Goal: Transaction & Acquisition: Purchase product/service

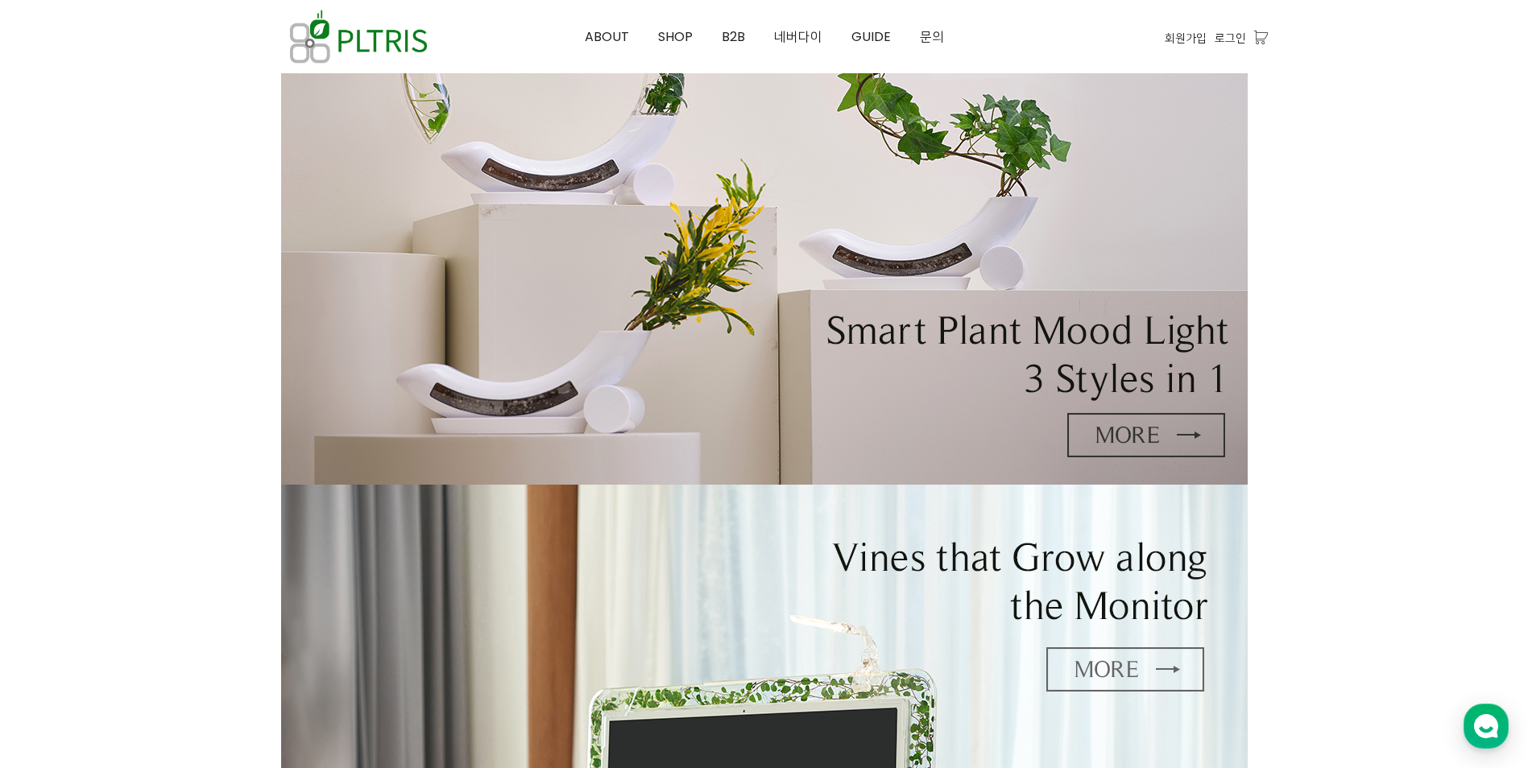
scroll to position [564, 0]
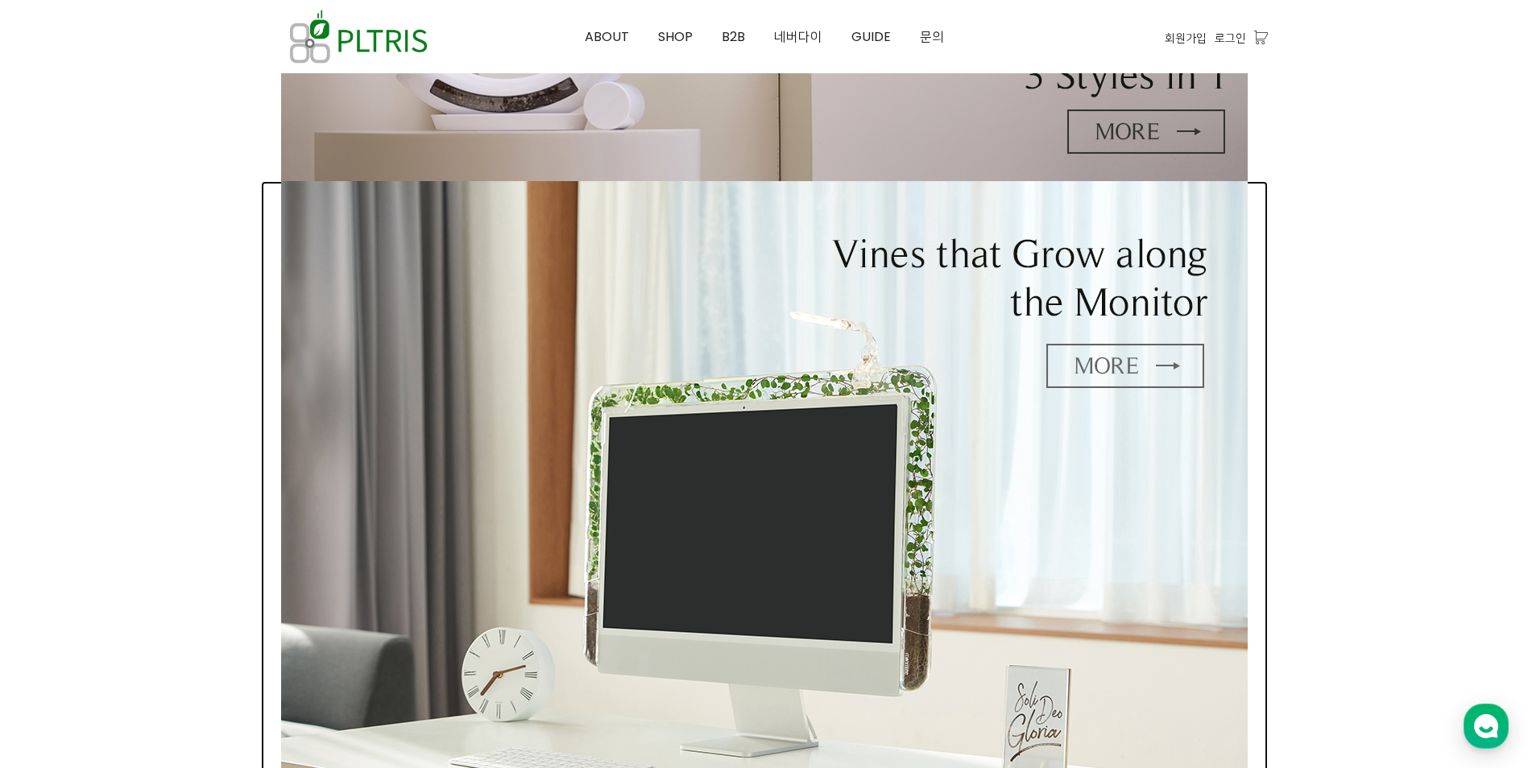
click at [1096, 373] on img at bounding box center [764, 492] width 966 height 622
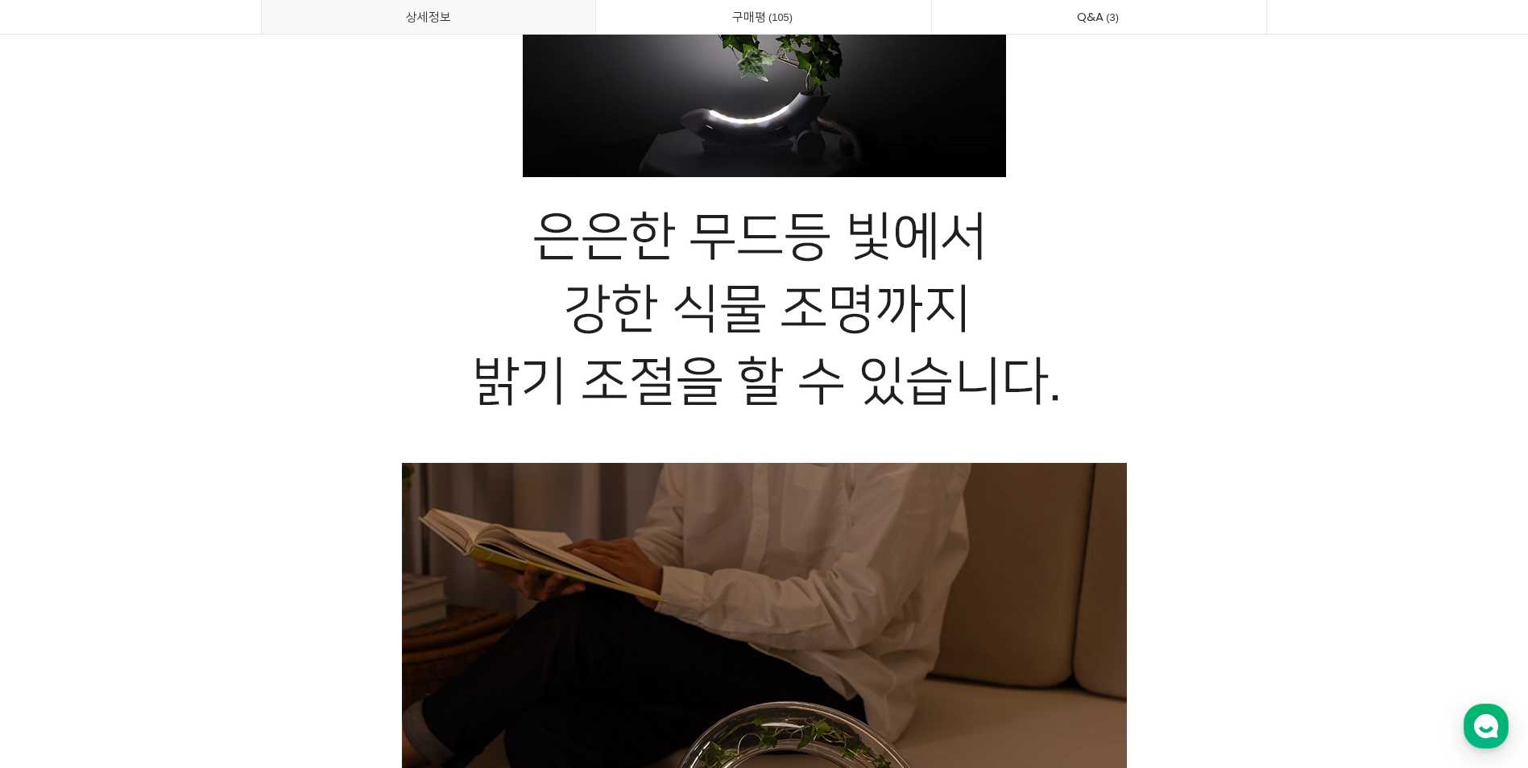
scroll to position [21502, 0]
